Goal: Check status

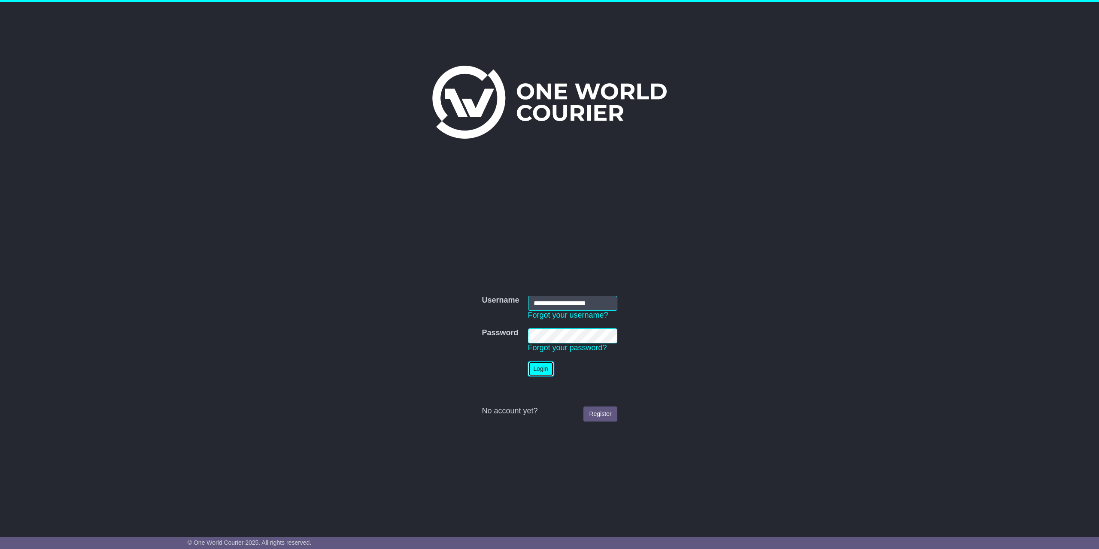
click at [540, 369] on button "Login" at bounding box center [541, 368] width 26 height 15
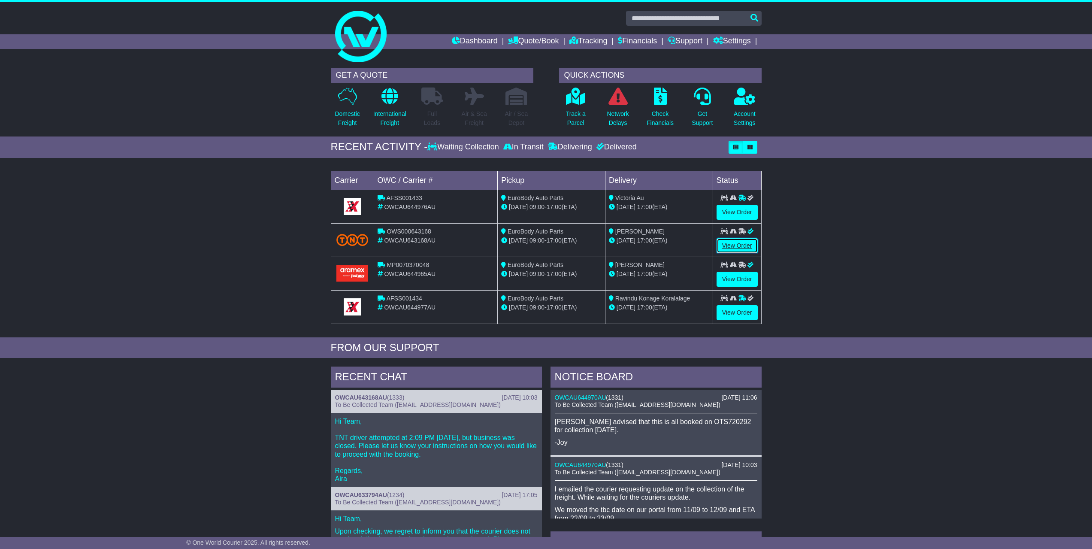
click at [734, 247] on link "View Order" at bounding box center [737, 245] width 41 height 15
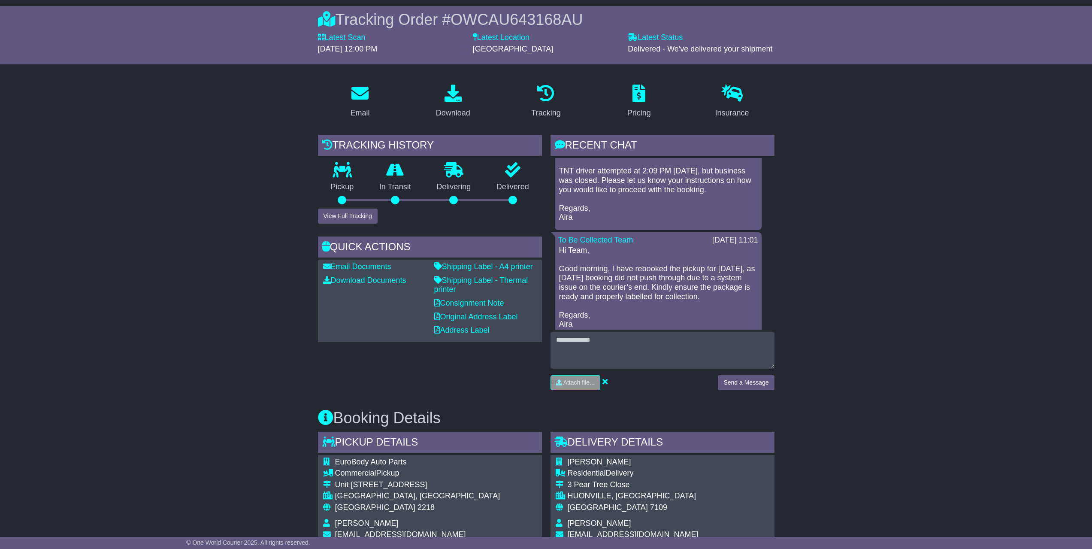
scroll to position [86, 0]
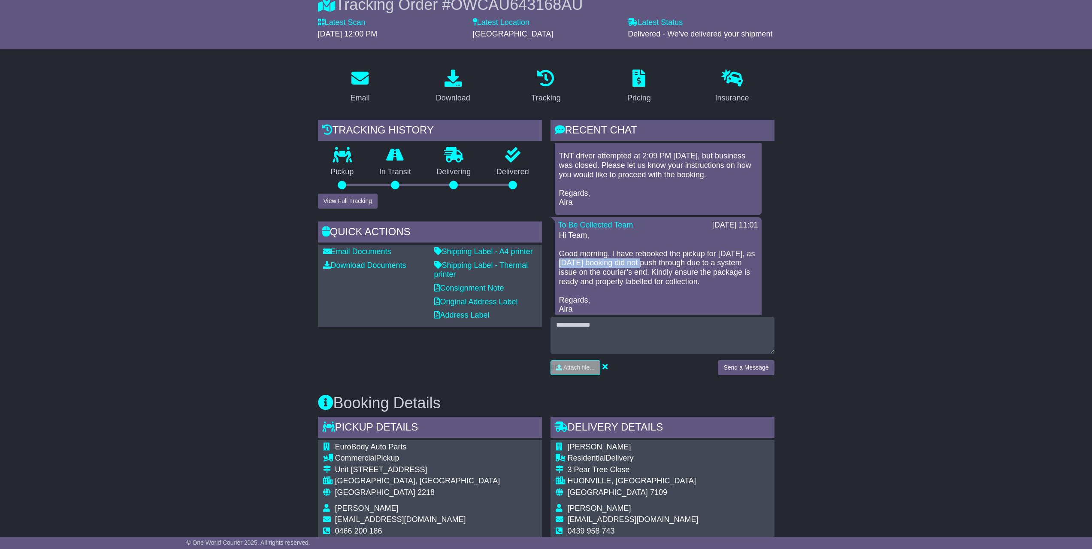
drag, startPoint x: 572, startPoint y: 254, endPoint x: 656, endPoint y: 255, distance: 84.1
click at [656, 255] on p "Hi Team, Good morning, I have rebooked the pickup for today, 09/09, as yesterda…" at bounding box center [658, 272] width 198 height 83
click at [657, 255] on p "Hi Team, Good morning, I have rebooked the pickup for today, 09/09, as yesterda…" at bounding box center [658, 272] width 198 height 83
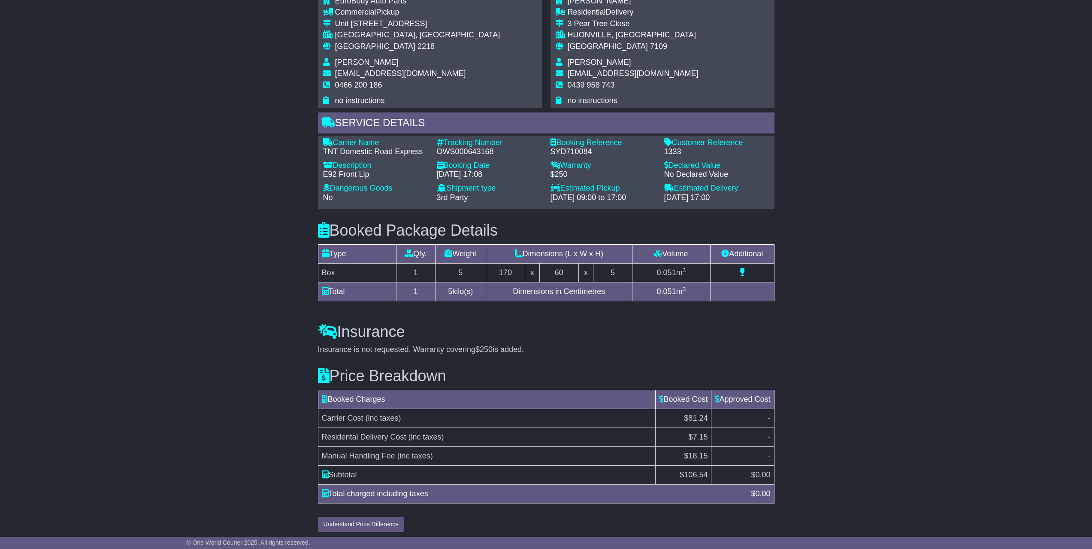
scroll to position [536, 0]
